Goal: Find specific page/section: Find specific page/section

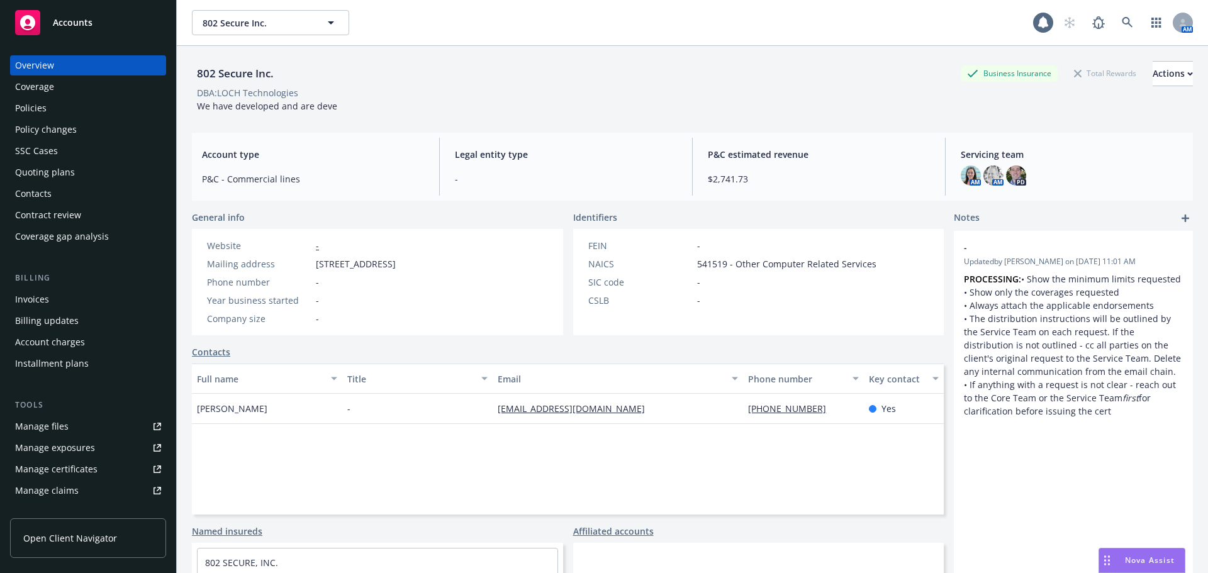
click at [261, 20] on span "802 Secure Inc." at bounding box center [257, 22] width 109 height 13
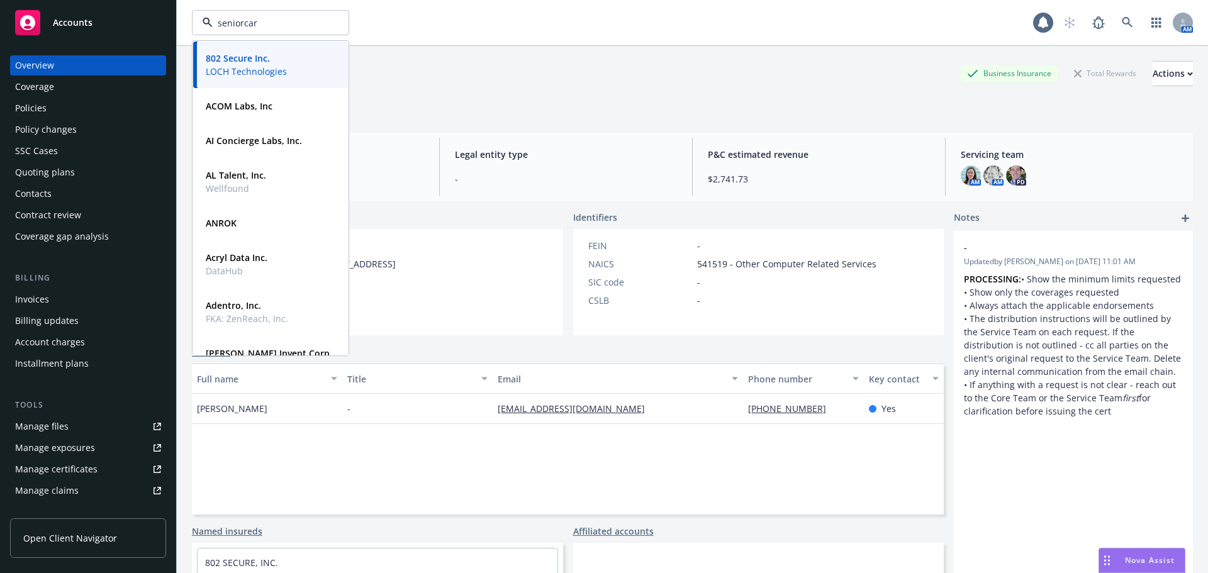
type input "seniorcare"
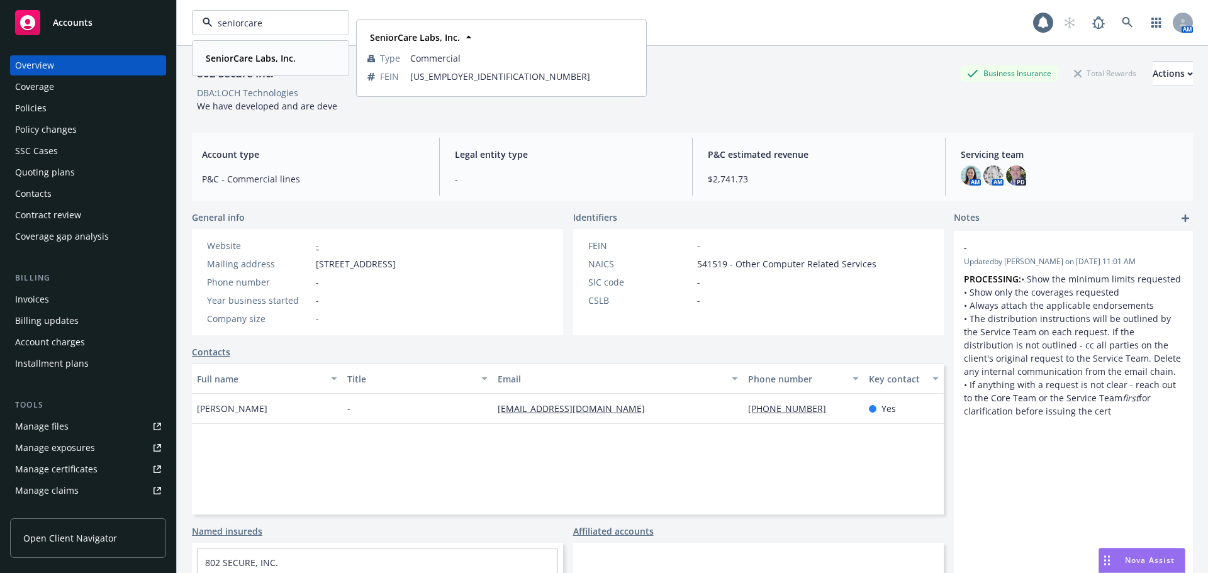
click at [261, 59] on strong "SeniorCare Labs, Inc." at bounding box center [251, 58] width 90 height 12
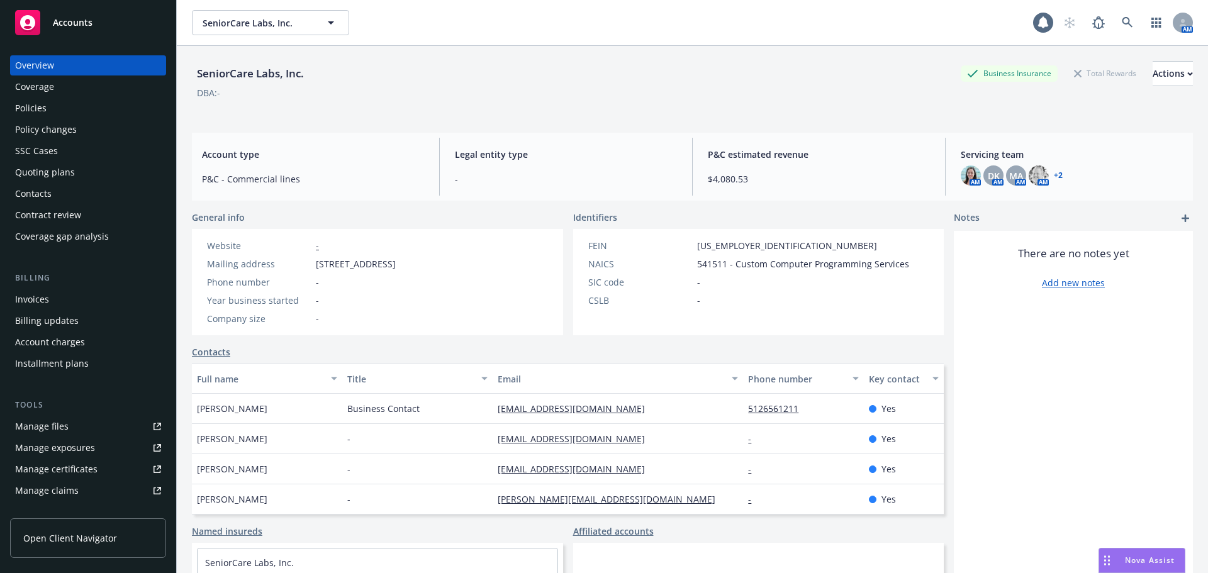
click at [65, 108] on div "Policies" at bounding box center [88, 108] width 146 height 20
